Goal: Communication & Community: Ask a question

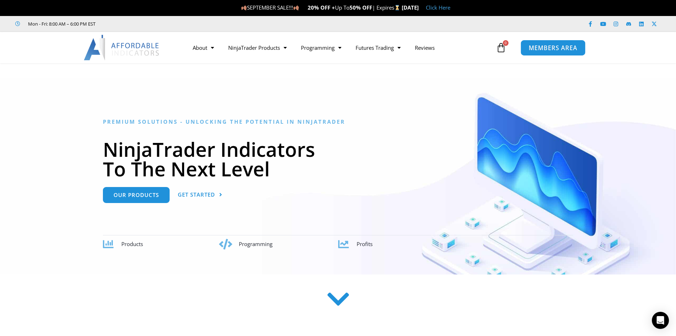
click at [218, 45] on span "MEMBERS AREA" at bounding box center [553, 48] width 49 height 6
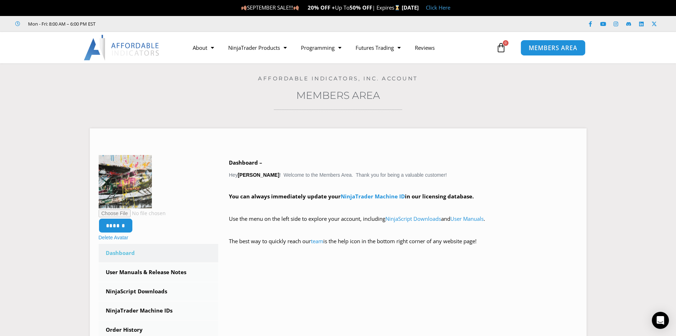
click at [557, 48] on span "MEMBERS AREA" at bounding box center [553, 48] width 49 height 6
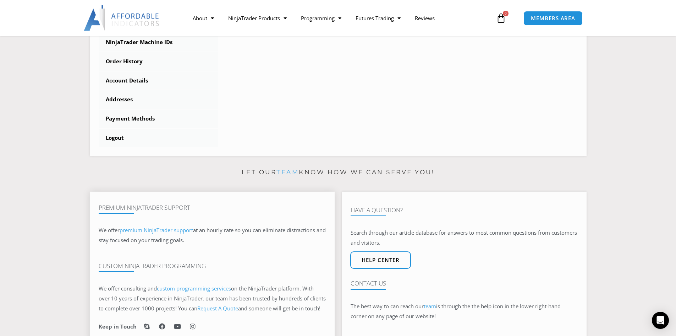
scroll to position [320, 0]
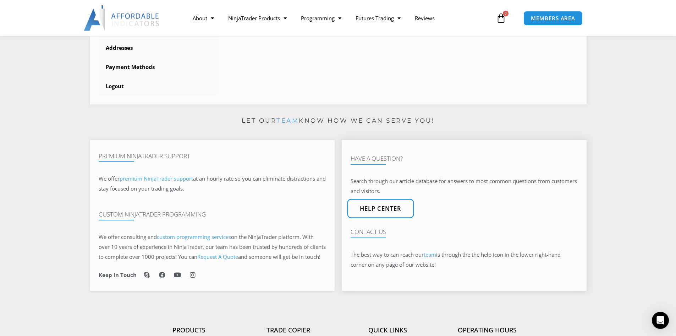
click at [373, 209] on span "Help center" at bounding box center [381, 209] width 42 height 6
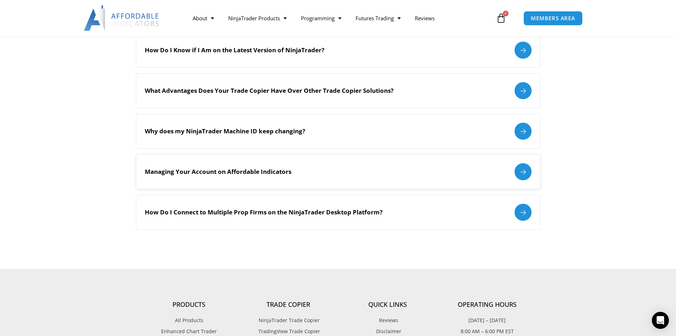
scroll to position [817, 0]
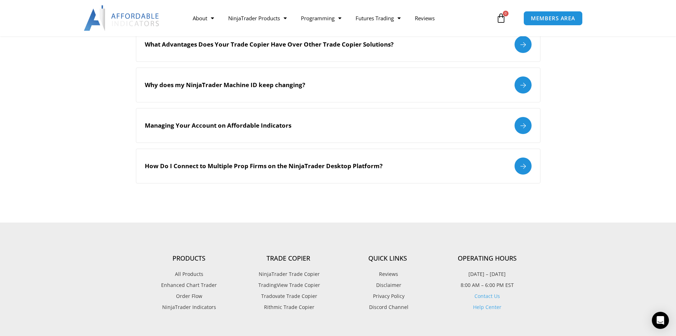
click at [483, 297] on link "Contact Us" at bounding box center [488, 295] width 26 height 7
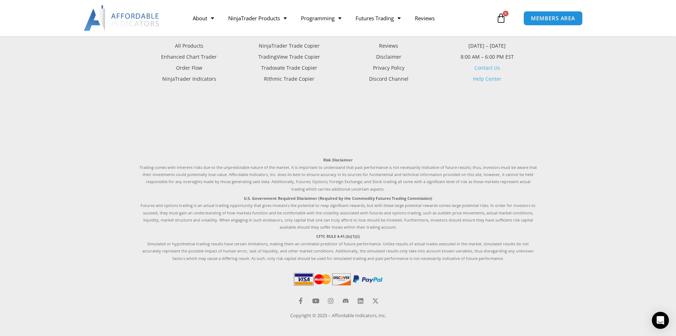
scroll to position [440, 0]
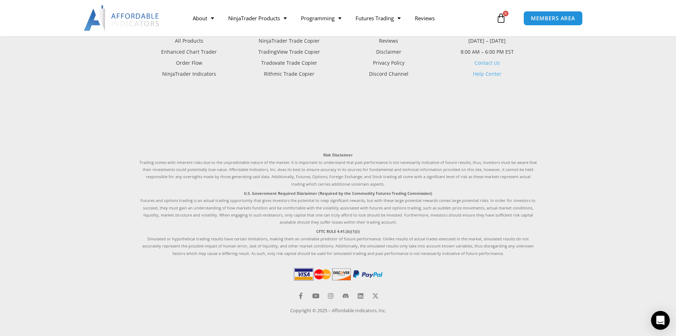
click at [662, 321] on icon "Open Intercom Messenger" at bounding box center [660, 319] width 9 height 9
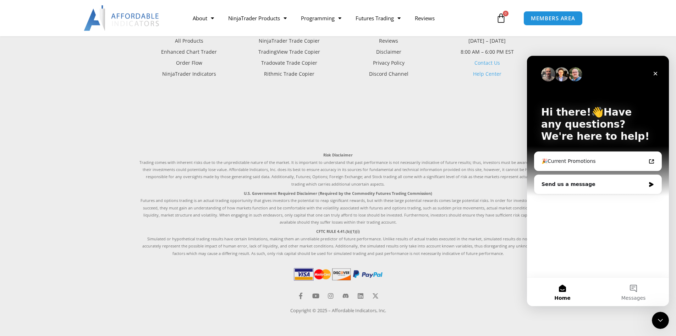
scroll to position [0, 0]
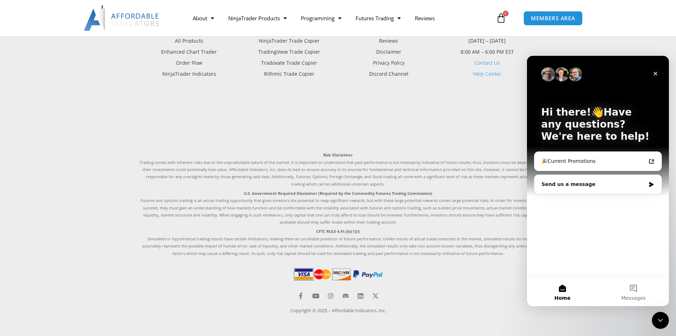
click at [550, 209] on div "Hi there!👋Have any questions? We're here to help! 🎉Current Promotions Send us a…" at bounding box center [598, 166] width 142 height 221
click at [565, 190] on div "Send us a message" at bounding box center [598, 184] width 127 height 19
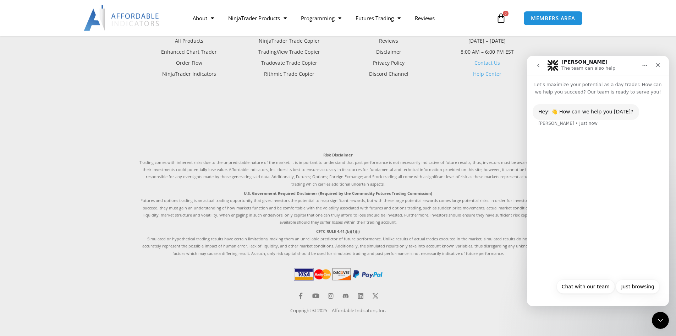
click at [579, 129] on div "Hey! 👋 How can we help you [DATE]? [PERSON_NAME] • Just now" at bounding box center [598, 119] width 131 height 31
click at [576, 133] on div "Hey! 👋 How can we help you [DATE]? [PERSON_NAME] • Just now" at bounding box center [598, 119] width 131 height 31
click at [561, 191] on div "Hey! 👋 How can we help you [DATE]? [PERSON_NAME] • Just now" at bounding box center [598, 185] width 142 height 179
click at [579, 284] on button "Chat with our team" at bounding box center [586, 286] width 59 height 14
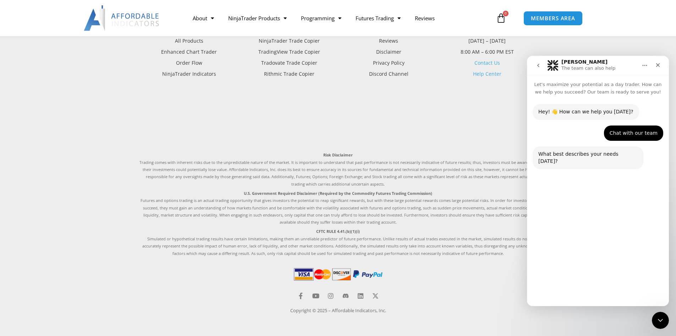
click at [576, 268] on button "Technical Support" at bounding box center [578, 269] width 55 height 14
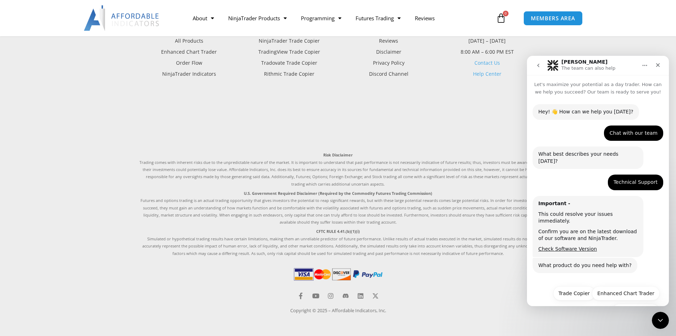
scroll to position [10, 0]
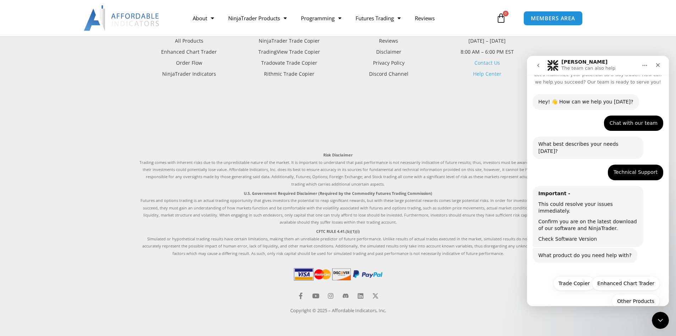
click at [571, 236] on link "Check Software Version" at bounding box center [568, 239] width 59 height 6
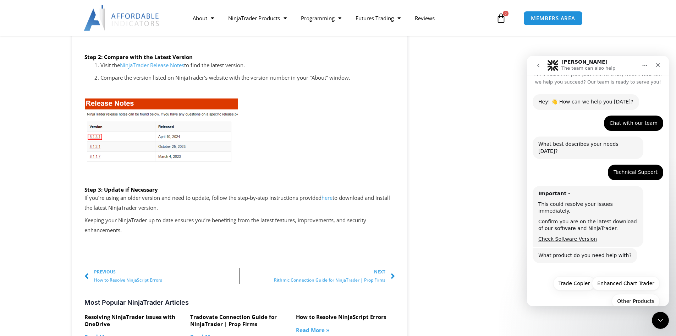
scroll to position [1207, 0]
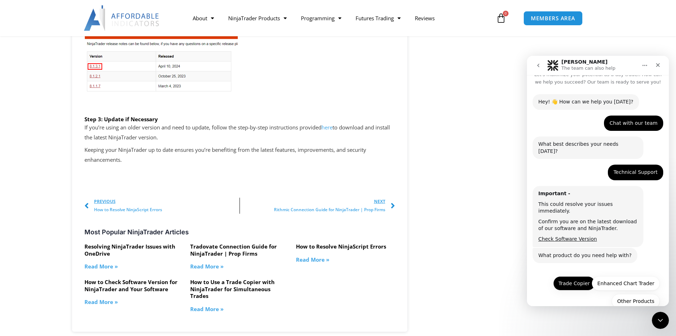
click at [576, 276] on button "Trade Copier" at bounding box center [575, 283] width 42 height 14
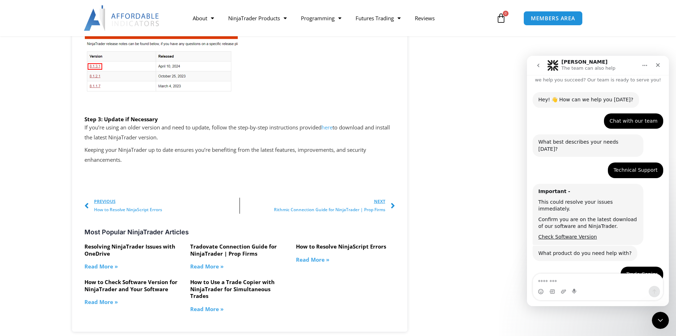
scroll to position [71, 0]
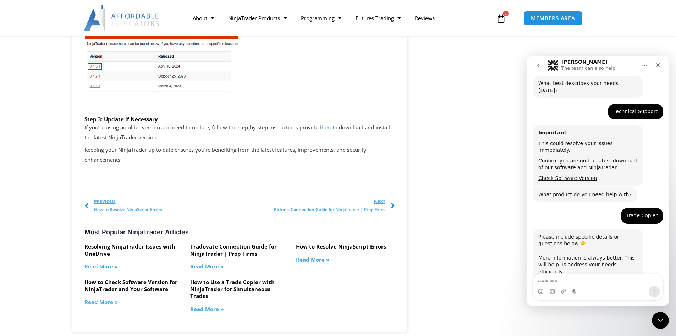
click at [556, 282] on textarea "Message…" at bounding box center [598, 279] width 130 height 12
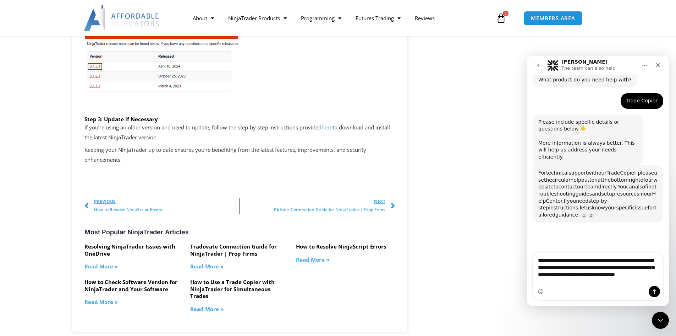
scroll to position [184, 0]
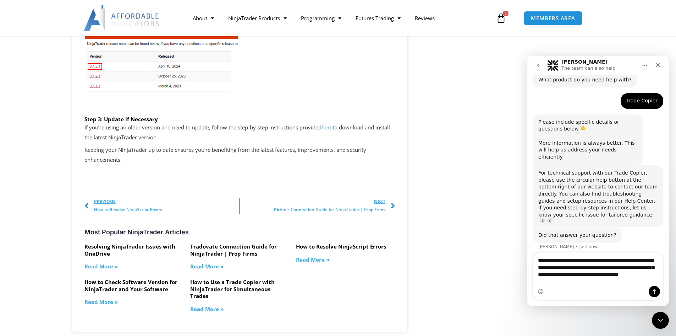
click at [565, 282] on textarea "**********" at bounding box center [598, 268] width 130 height 33
click at [572, 279] on textarea "**********" at bounding box center [598, 268] width 130 height 33
click at [599, 284] on textarea "**********" at bounding box center [598, 268] width 130 height 33
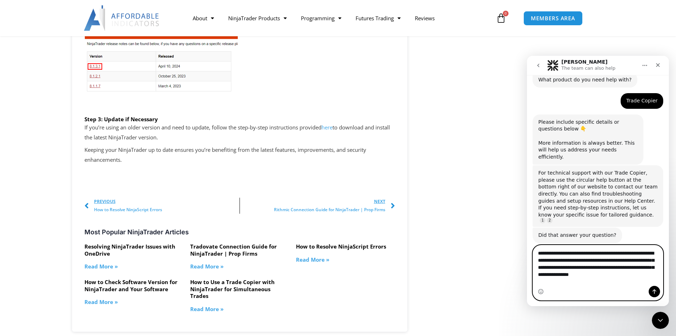
drag, startPoint x: 602, startPoint y: 288, endPoint x: 640, endPoint y: 282, distance: 38.8
click at [641, 278] on textarea "**********" at bounding box center [598, 261] width 130 height 33
drag, startPoint x: 637, startPoint y: 281, endPoint x: 643, endPoint y: 283, distance: 6.7
click at [643, 278] on textarea "**********" at bounding box center [598, 261] width 130 height 33
type textarea "**********"
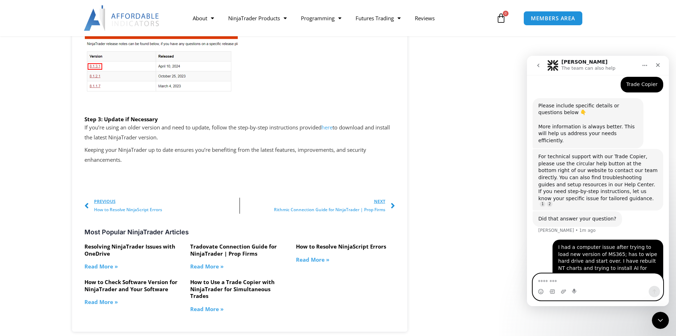
scroll to position [224, 0]
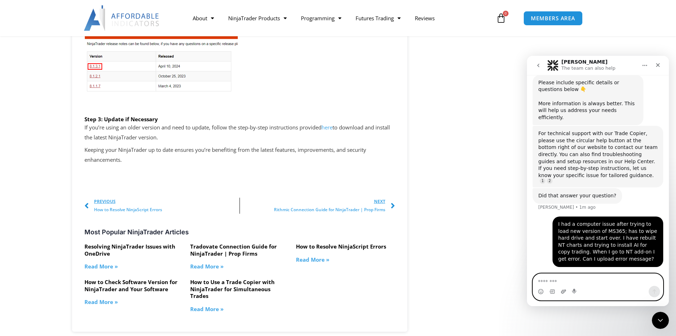
click at [563, 291] on icon "Upload attachment" at bounding box center [564, 291] width 6 height 6
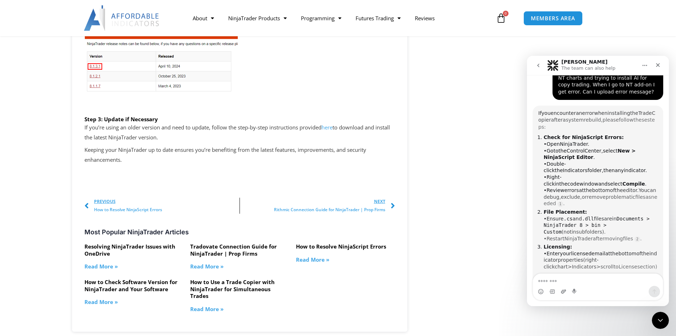
scroll to position [385, 0]
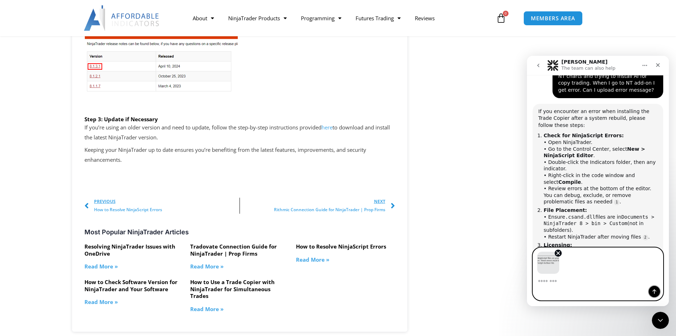
click at [657, 294] on icon "Send a message…" at bounding box center [655, 291] width 6 height 6
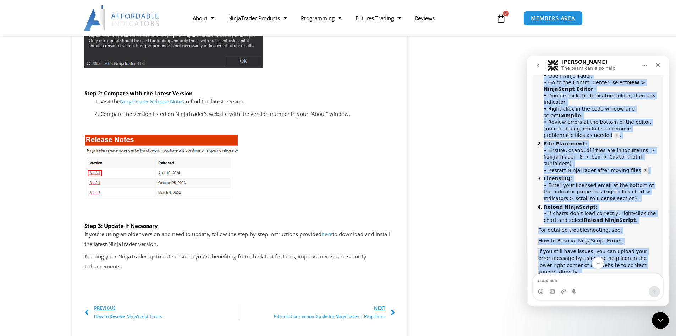
scroll to position [474, 0]
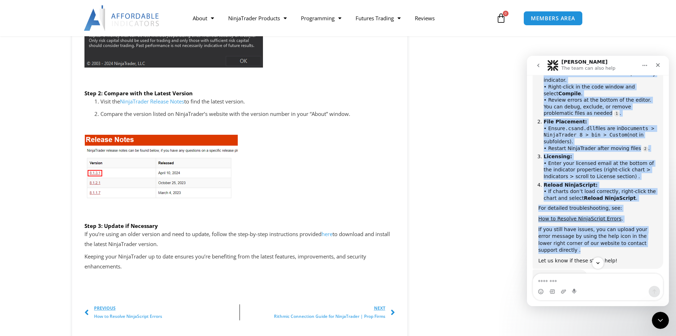
drag, startPoint x: 537, startPoint y: 213, endPoint x: 640, endPoint y: 217, distance: 103.0
click at [652, 217] on div "If you encounter an error when installing the Trade Copier after a system rebui…" at bounding box center [598, 141] width 131 height 253
copy div "If you encounter an error when installing the Trade Copier after a system rebui…"
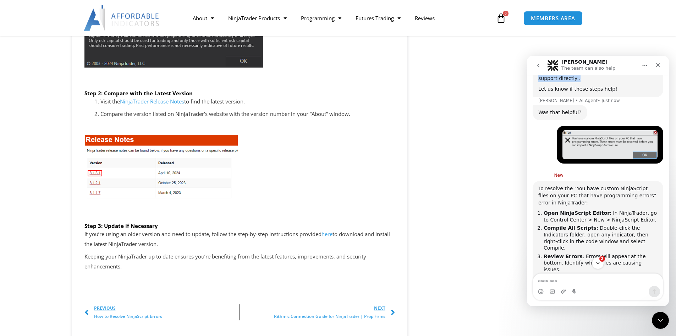
scroll to position [687, 0]
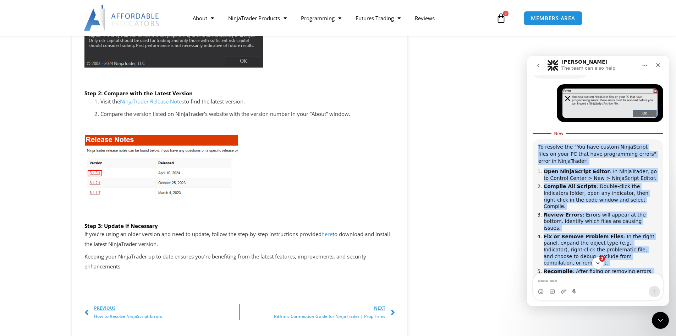
drag, startPoint x: 539, startPoint y: 115, endPoint x: 645, endPoint y: 227, distance: 154.4
click at [648, 229] on div "To resolve the "You have custom NinjaScript files on your PC that have programm…" at bounding box center [598, 232] width 119 height 179
click at [560, 183] on b "Compile All Scripts" at bounding box center [570, 186] width 53 height 6
click at [539, 143] on div "To resolve the "You have custom NinjaScript files on your PC that have programm…" at bounding box center [598, 153] width 119 height 21
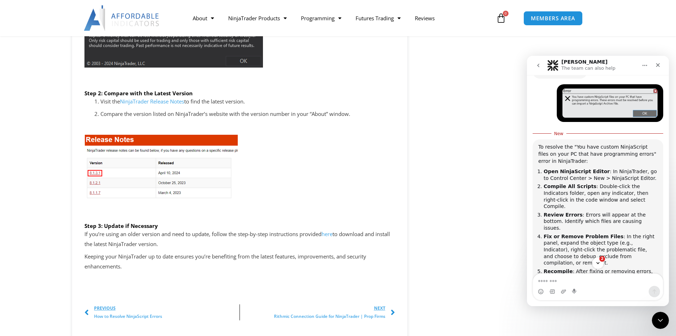
drag, startPoint x: 538, startPoint y: 116, endPoint x: 639, endPoint y: 250, distance: 167.5
click at [639, 250] on div "To resolve the "You have custom NinjaScript files on your PC that have programm…" at bounding box center [598, 232] width 131 height 187
copy div "To resolve the "You have custom NinjaScript files on your PC that have programm…"
